Goal: Transaction & Acquisition: Purchase product/service

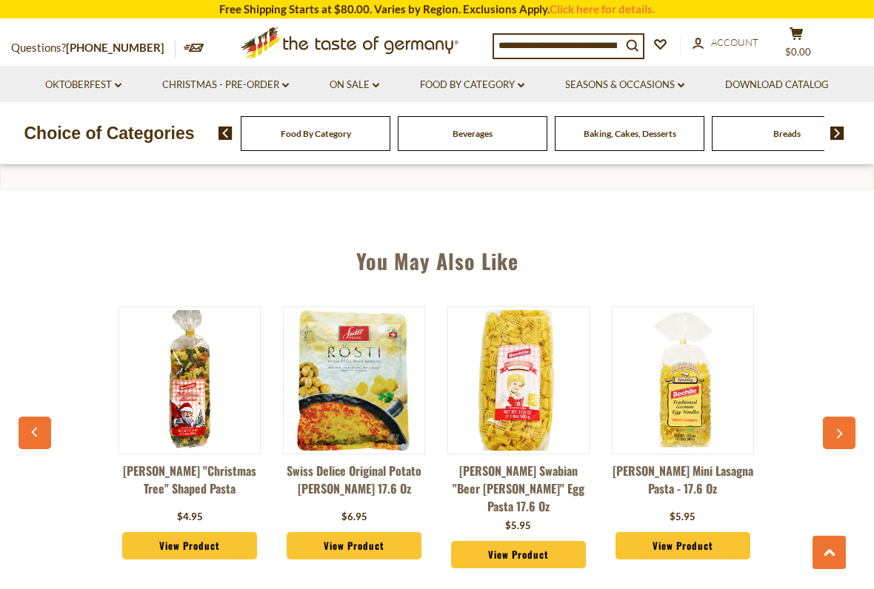
scroll to position [0, 47]
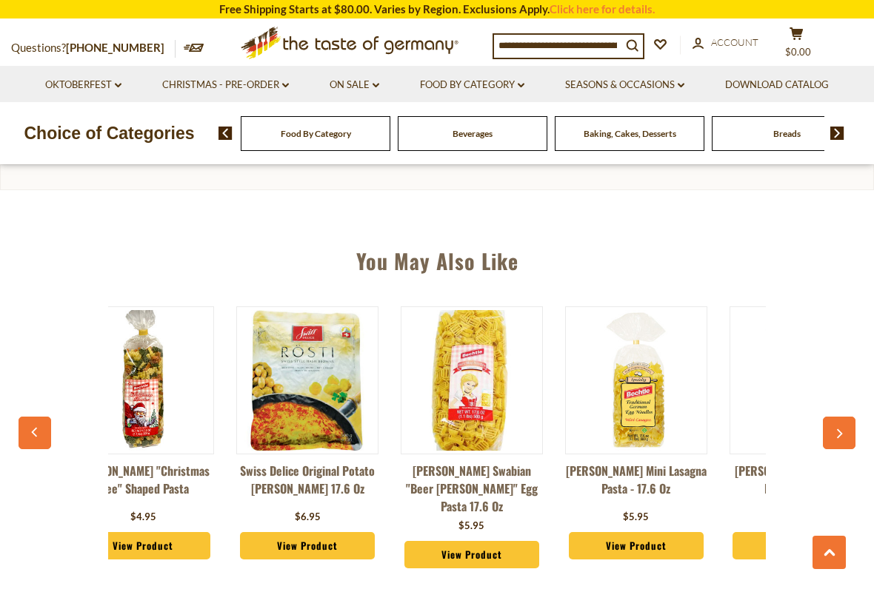
click at [844, 433] on button "button" at bounding box center [839, 433] width 33 height 33
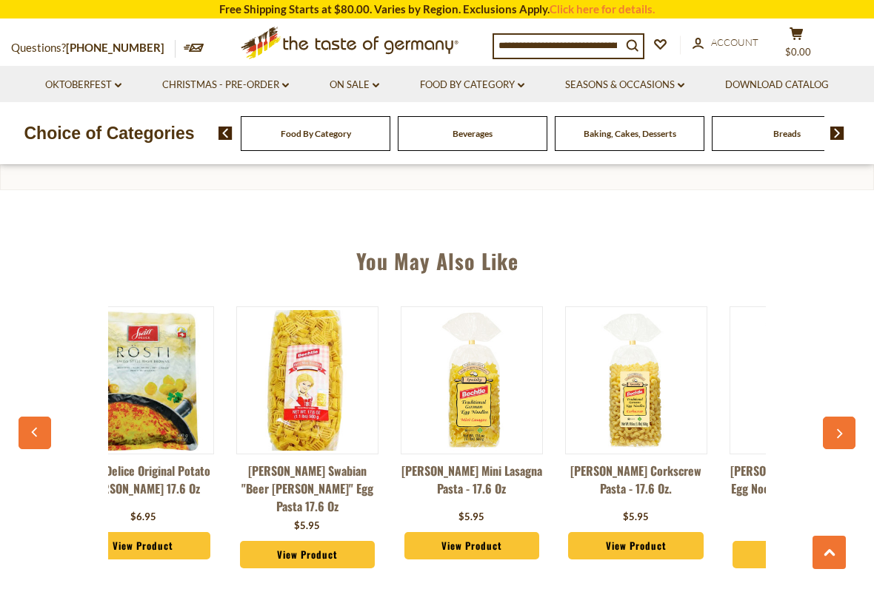
click at [837, 435] on icon "button" at bounding box center [839, 435] width 10 height 10
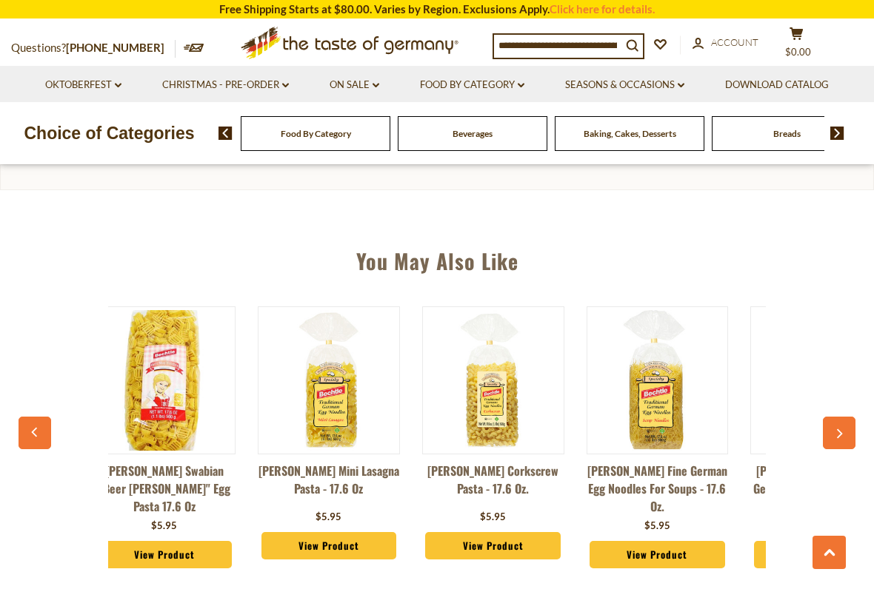
scroll to position [0, 376]
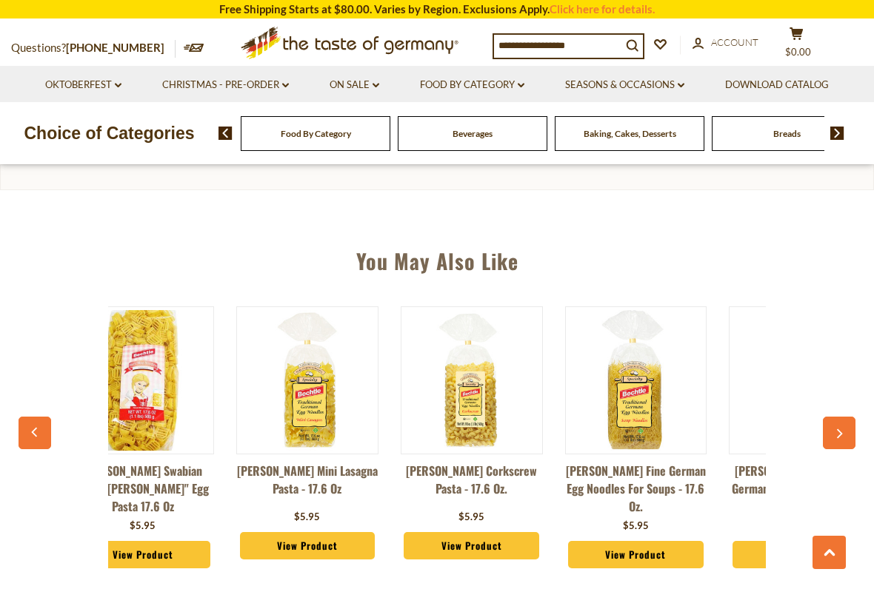
click at [835, 430] on icon "button" at bounding box center [839, 435] width 10 height 10
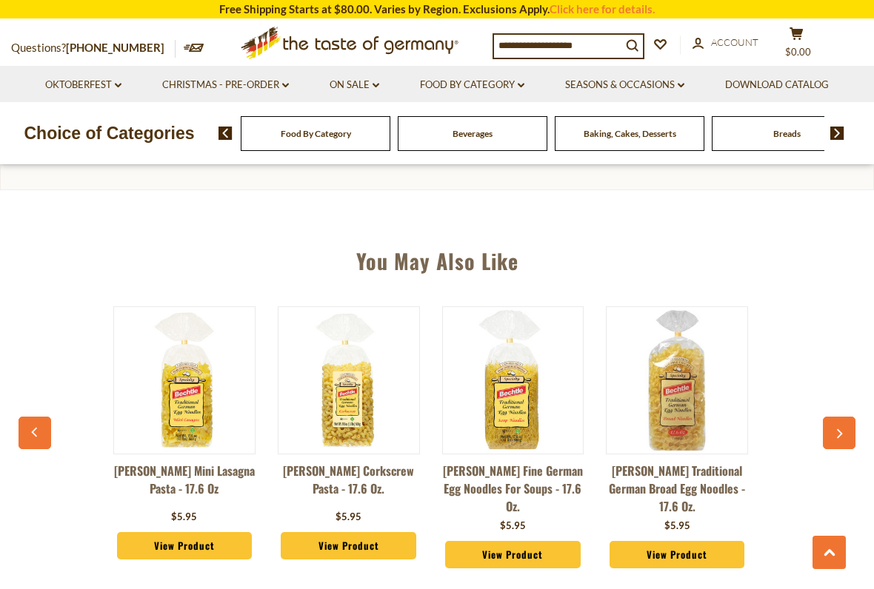
scroll to position [0, 541]
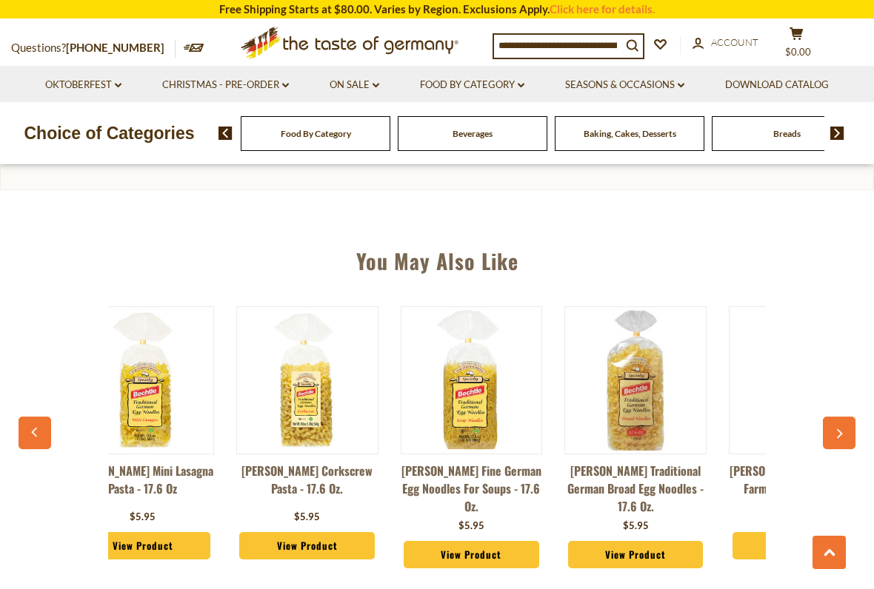
click at [830, 432] on button "button" at bounding box center [839, 433] width 33 height 33
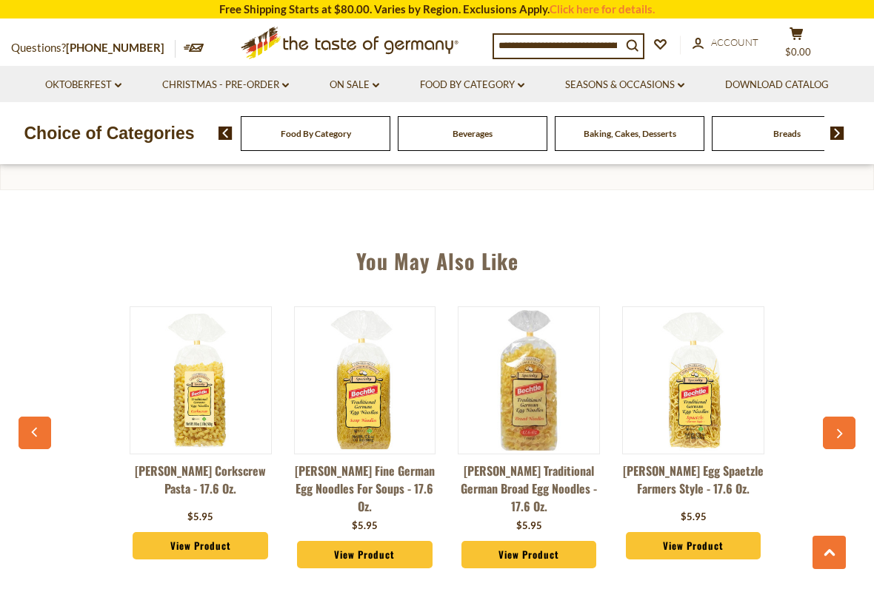
scroll to position [0, 658]
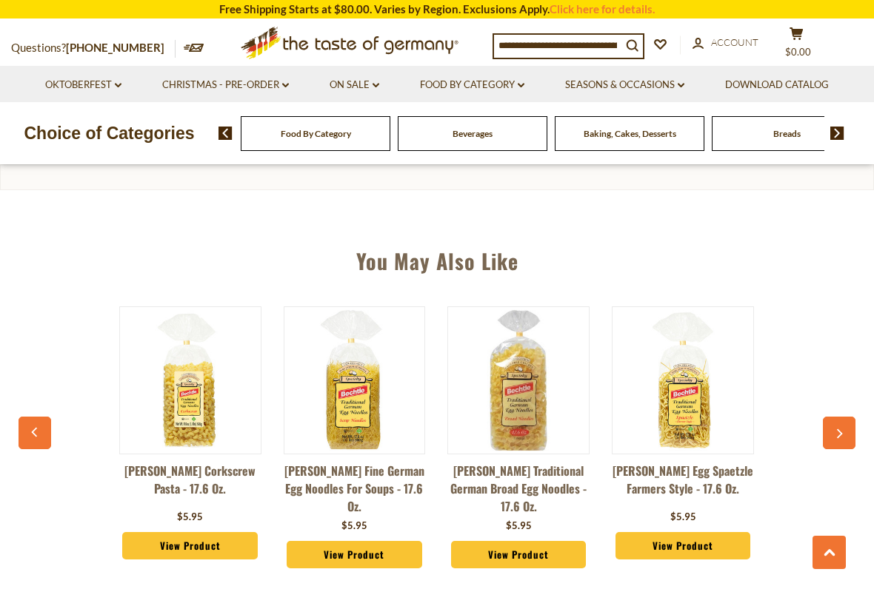
click at [835, 431] on icon "button" at bounding box center [839, 435] width 10 height 10
click at [843, 433] on icon "button" at bounding box center [839, 435] width 10 height 10
click at [35, 427] on icon "button" at bounding box center [35, 432] width 10 height 10
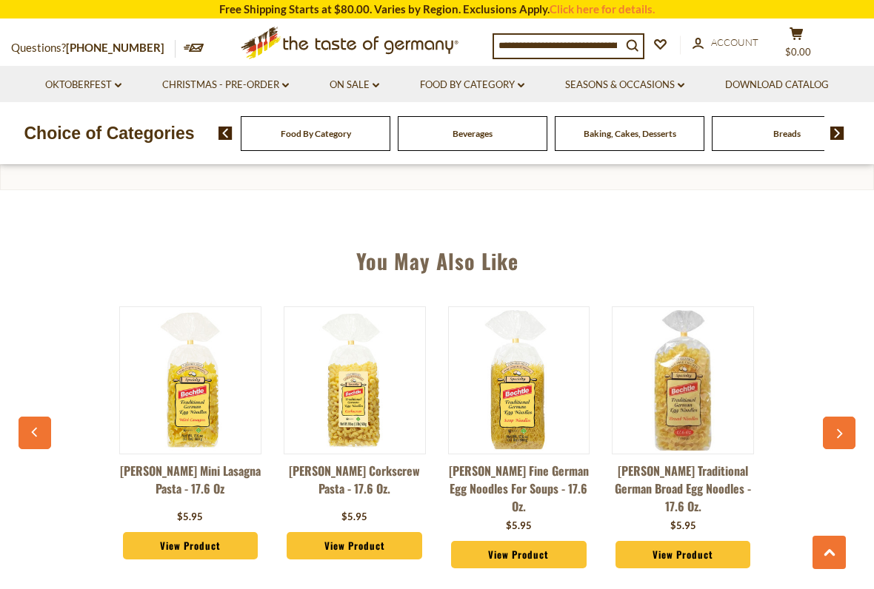
click at [30, 429] on icon "button" at bounding box center [35, 432] width 10 height 10
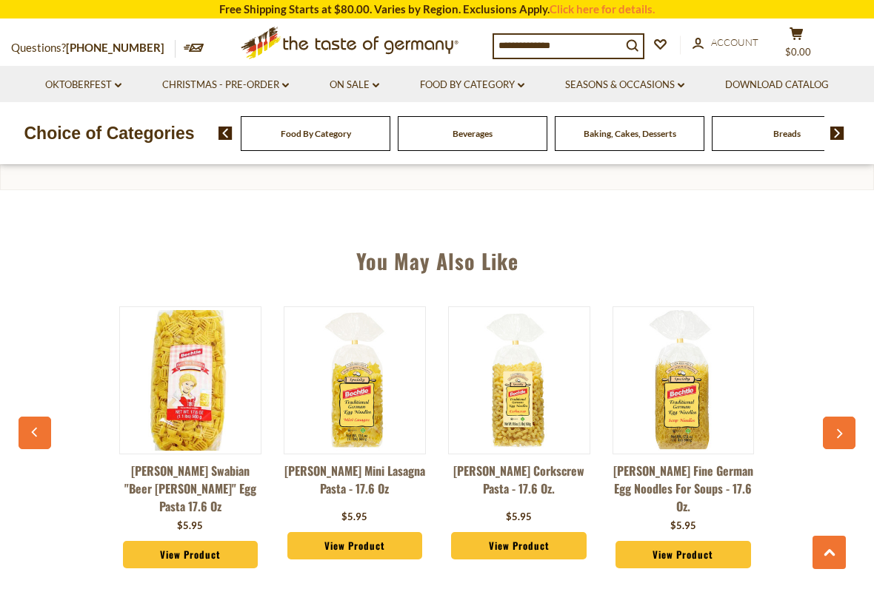
click at [37, 435] on button "button" at bounding box center [35, 433] width 33 height 33
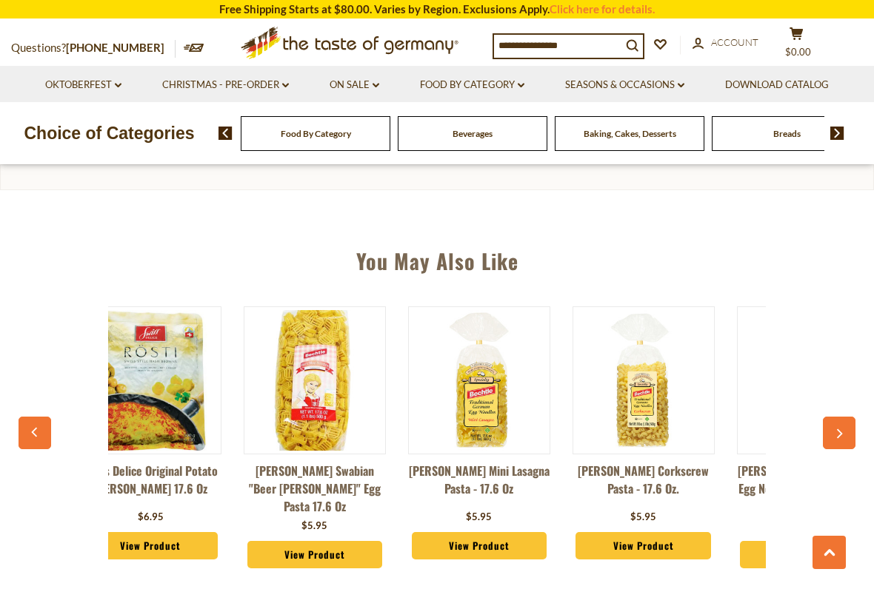
click at [35, 442] on button "button" at bounding box center [35, 433] width 33 height 33
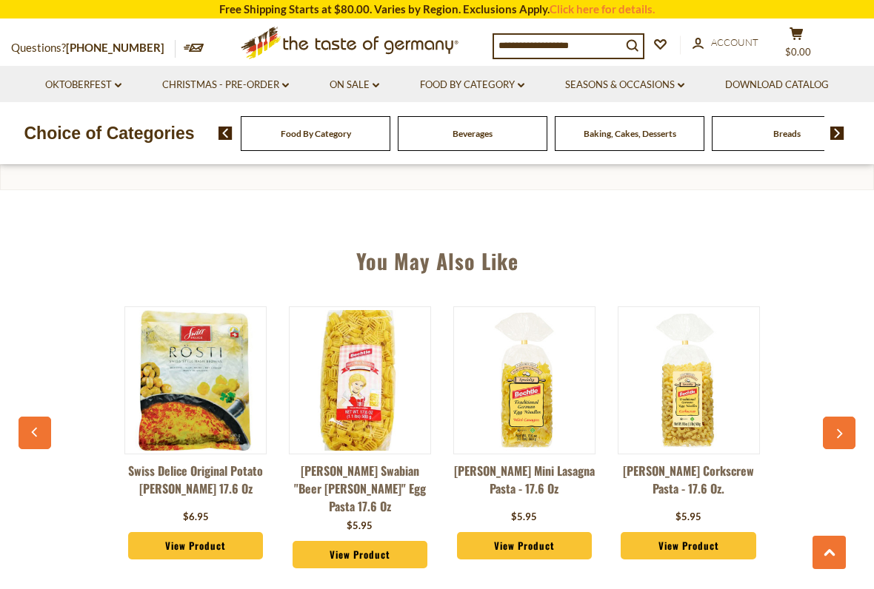
scroll to position [0, 16]
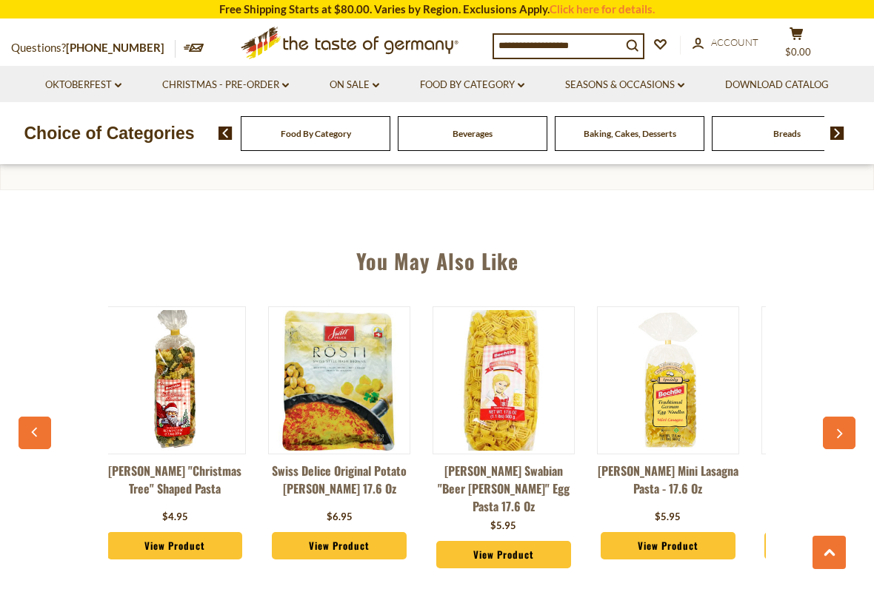
click at [37, 441] on button "button" at bounding box center [35, 433] width 33 height 33
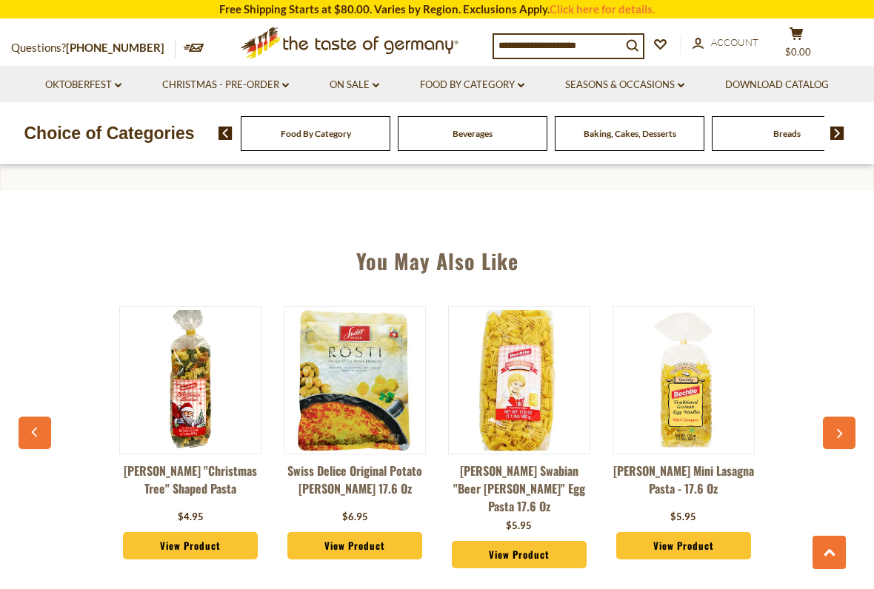
click at [39, 441] on button "button" at bounding box center [35, 433] width 33 height 33
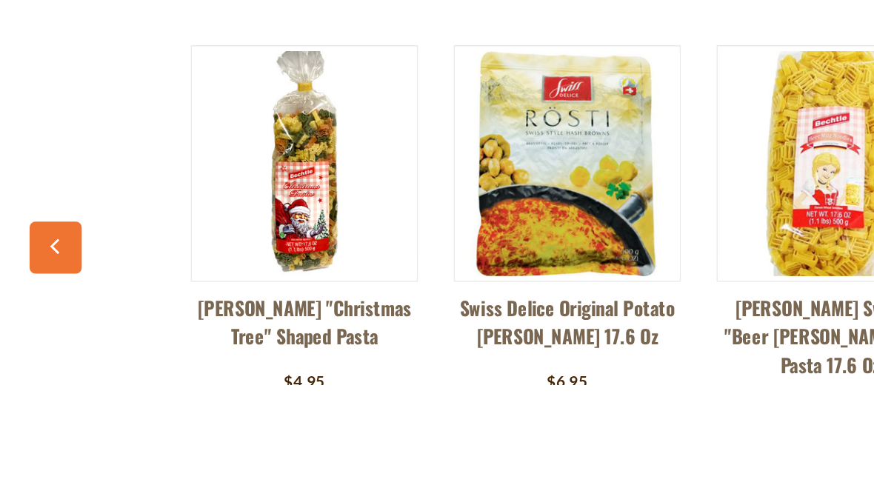
scroll to position [1048, 0]
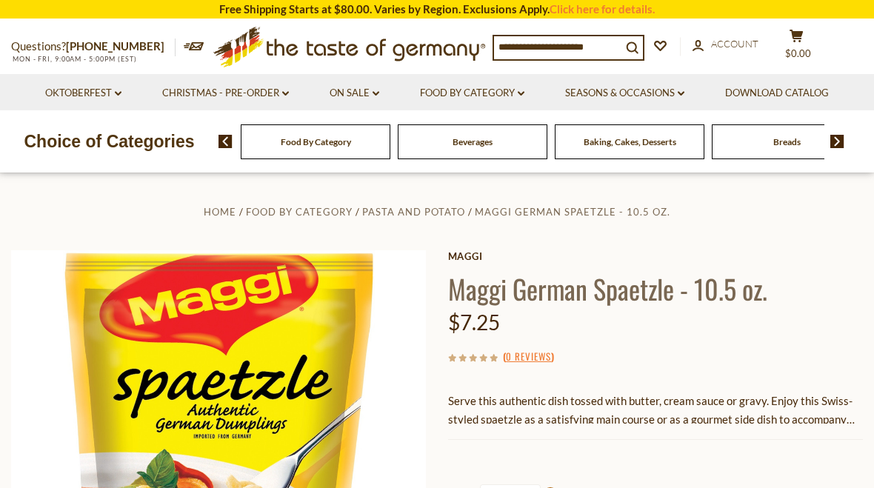
scroll to position [183, 0]
